Goal: Task Accomplishment & Management: Complete application form

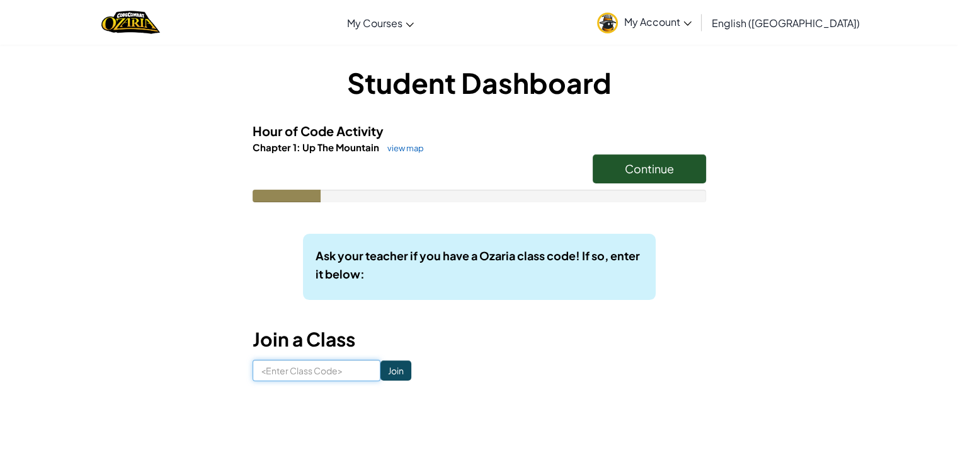
click at [280, 373] on input at bounding box center [316, 369] width 128 height 21
paste input "PullRoomSky"
type input "PullRoomSky"
click at [380, 371] on input "Join" at bounding box center [395, 370] width 31 height 20
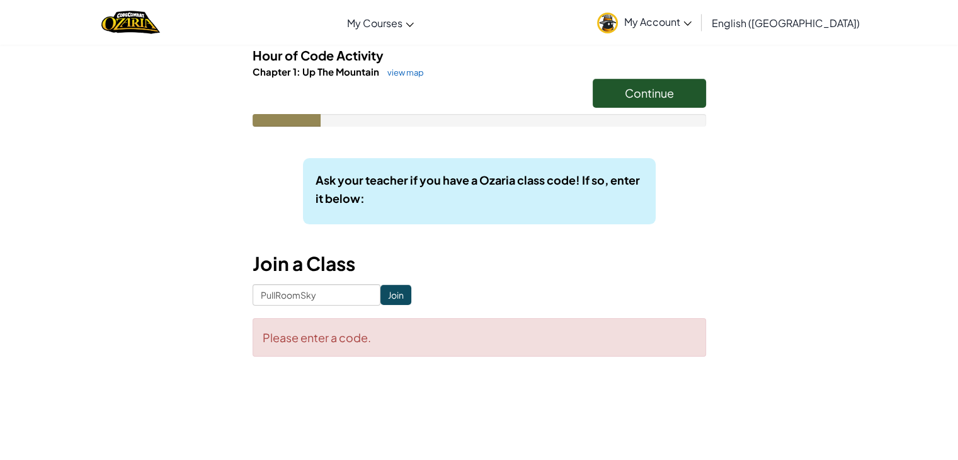
scroll to position [91, 0]
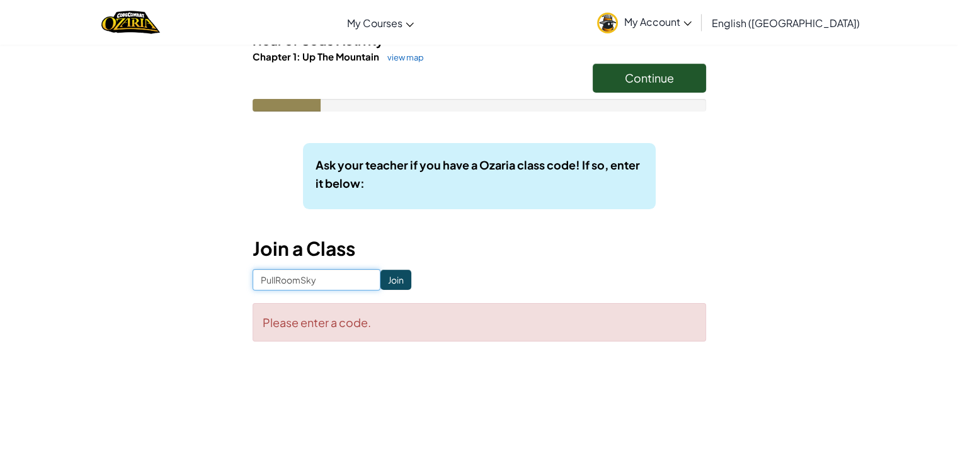
click at [310, 280] on input "PullRoomSky" at bounding box center [316, 279] width 128 height 21
click at [329, 281] on input "PullRoomSky" at bounding box center [316, 279] width 128 height 21
click at [388, 283] on input "Join" at bounding box center [395, 279] width 31 height 20
click at [380, 281] on input "Join" at bounding box center [395, 279] width 31 height 20
click at [327, 266] on div "Student Dashboard Hour of Code Activity Chapter 1: Up The Mountain view map Con…" at bounding box center [478, 156] width 453 height 369
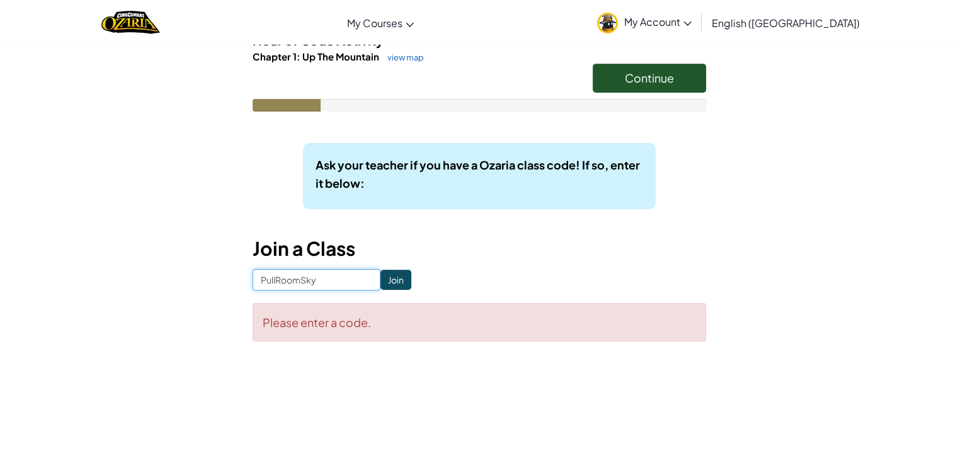
click at [327, 280] on input "PullRoomSky" at bounding box center [316, 279] width 128 height 21
type input "PullRoomSky"
click at [400, 275] on form "PullRoomSky Join Please enter a code." at bounding box center [478, 305] width 453 height 72
click at [385, 275] on input "Join" at bounding box center [395, 279] width 31 height 20
click at [349, 285] on input "PullRoomSky" at bounding box center [316, 279] width 128 height 21
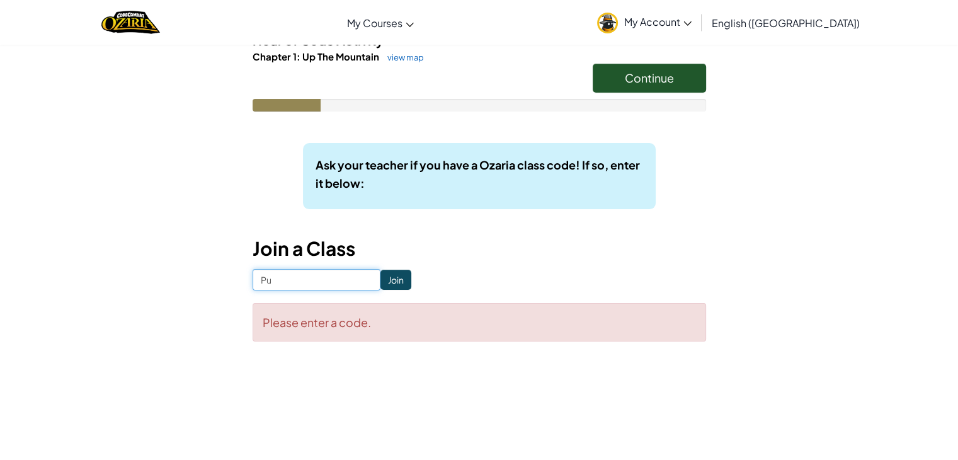
type input "P"
type input "PullRoomSky"
click at [390, 273] on input "Join" at bounding box center [395, 279] width 31 height 20
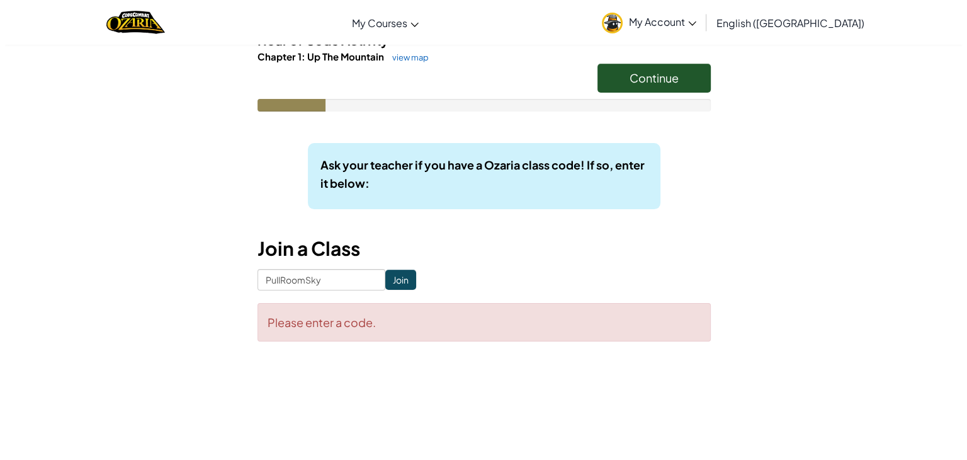
scroll to position [0, 0]
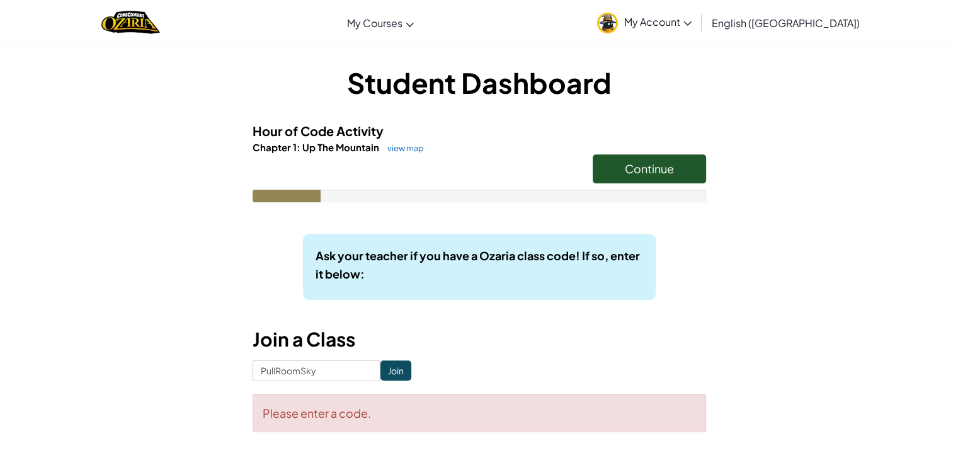
click at [675, 166] on link "Continue" at bounding box center [648, 168] width 113 height 29
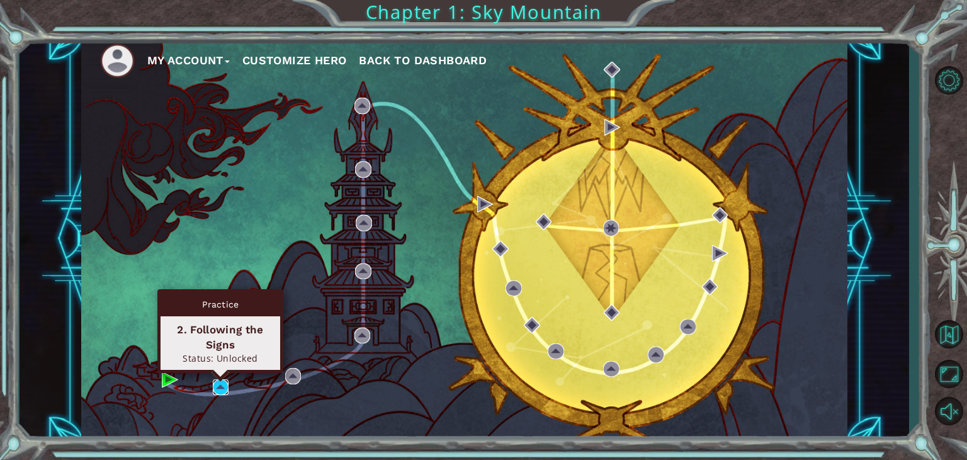
click at [218, 382] on img at bounding box center [221, 387] width 16 height 16
